Goal: Information Seeking & Learning: Check status

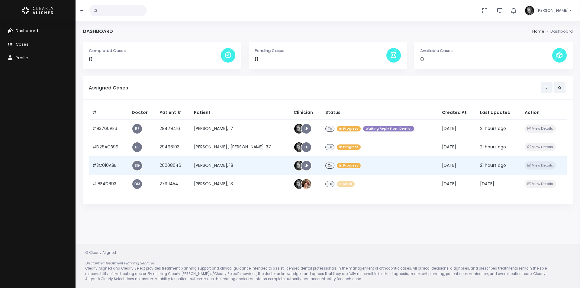
click at [215, 161] on td "[PERSON_NAME], 18" at bounding box center [240, 165] width 100 height 18
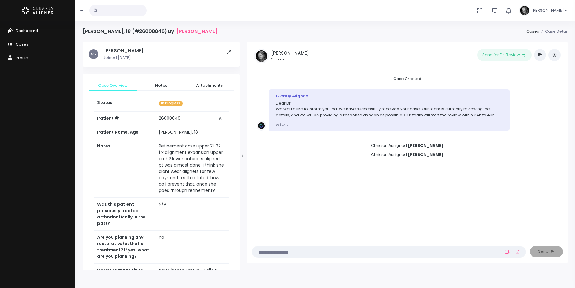
click at [26, 34] on link "Dashboard" at bounding box center [37, 31] width 75 height 14
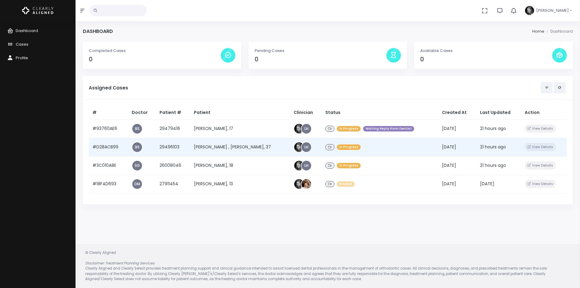
click at [103, 145] on td "#D28ACB99" at bounding box center [108, 147] width 39 height 18
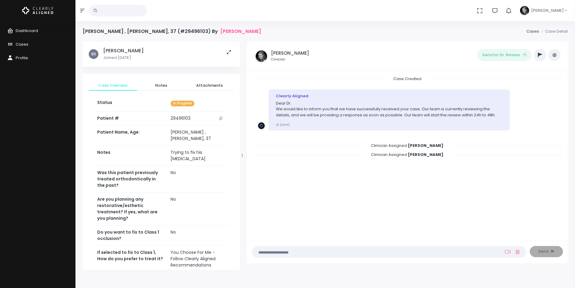
click at [222, 120] on button "scrollable content" at bounding box center [221, 118] width 8 height 6
click at [28, 34] on link "Dashboard" at bounding box center [37, 31] width 75 height 14
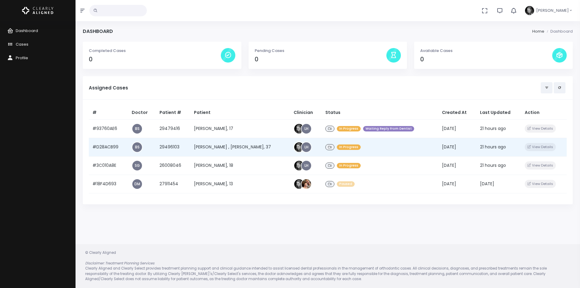
click at [205, 149] on td "[PERSON_NAME] , [PERSON_NAME], 37" at bounding box center [240, 147] width 100 height 18
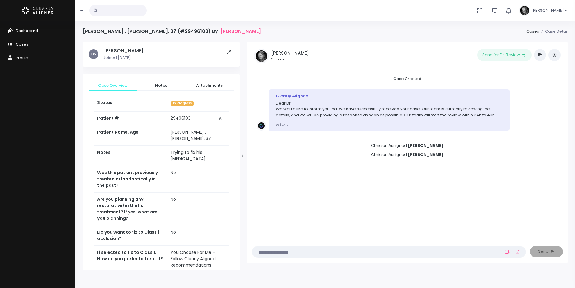
click at [36, 33] on span "Dashboard" at bounding box center [27, 31] width 22 height 6
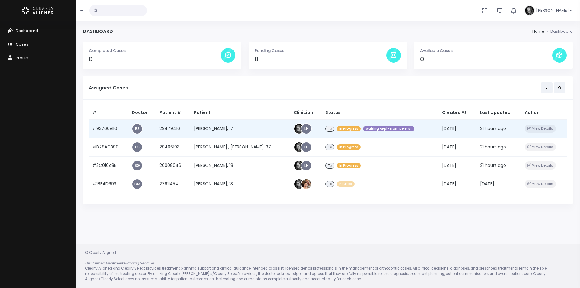
click at [218, 128] on td "[PERSON_NAME], 17" at bounding box center [240, 128] width 100 height 18
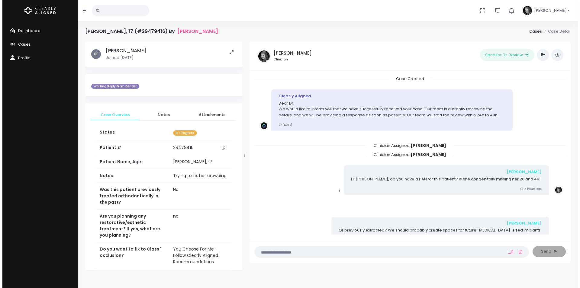
scroll to position [24, 0]
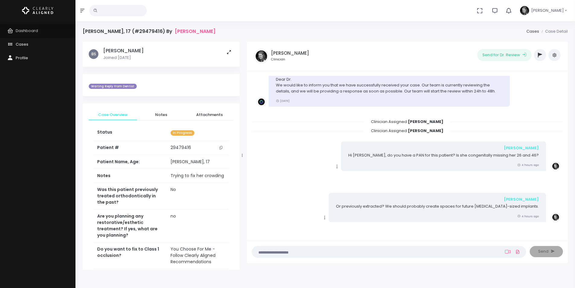
click at [23, 31] on span "Dashboard" at bounding box center [27, 31] width 22 height 6
